Goal: Entertainment & Leisure: Consume media (video, audio)

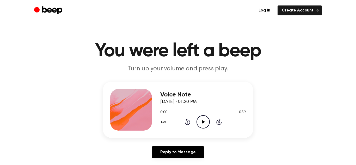
drag, startPoint x: 69, startPoint y: 94, endPoint x: 219, endPoint y: 105, distance: 149.9
click at [219, 105] on div "Voice Note August 17, 2024 · 01:20 PM 0:00 0:59 Your browser does not support t…" at bounding box center [177, 122] width 343 height 81
click at [217, 32] on main "You were left a beep Turn up your volume and press play. Voice Note August 17, …" at bounding box center [178, 160] width 356 height 321
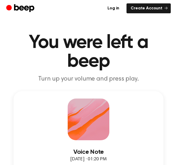
click at [17, 59] on h1 "You were left a beep" at bounding box center [88, 52] width 165 height 38
click at [146, 123] on div "Voice Note [DATE] · 01:20 PM 0:00 0:59 Your browser does not support the [objec…" at bounding box center [89, 142] width 150 height 102
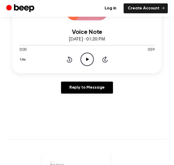
scroll to position [117, 0]
